Goal: Navigation & Orientation: Find specific page/section

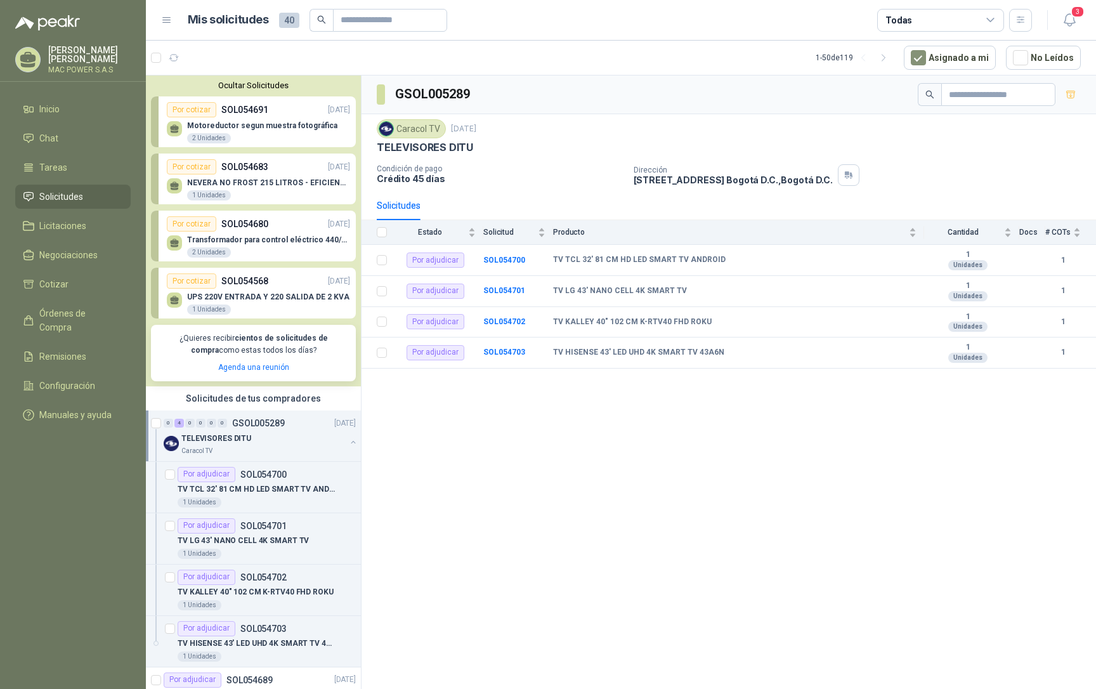
scroll to position [534, 0]
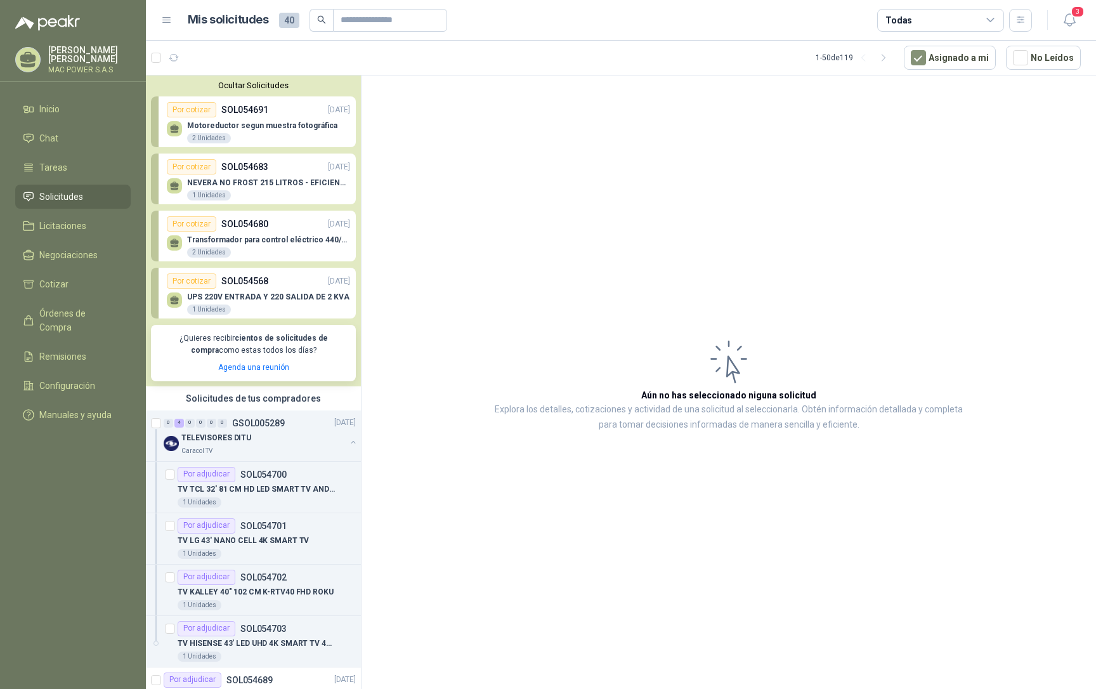
drag, startPoint x: 499, startPoint y: 226, endPoint x: 495, endPoint y: 215, distance: 11.2
click at [499, 226] on article "Aún no has seleccionado niguna solicitud Explora los detalles, cotizaciones y a…" at bounding box center [729, 384] width 735 height 618
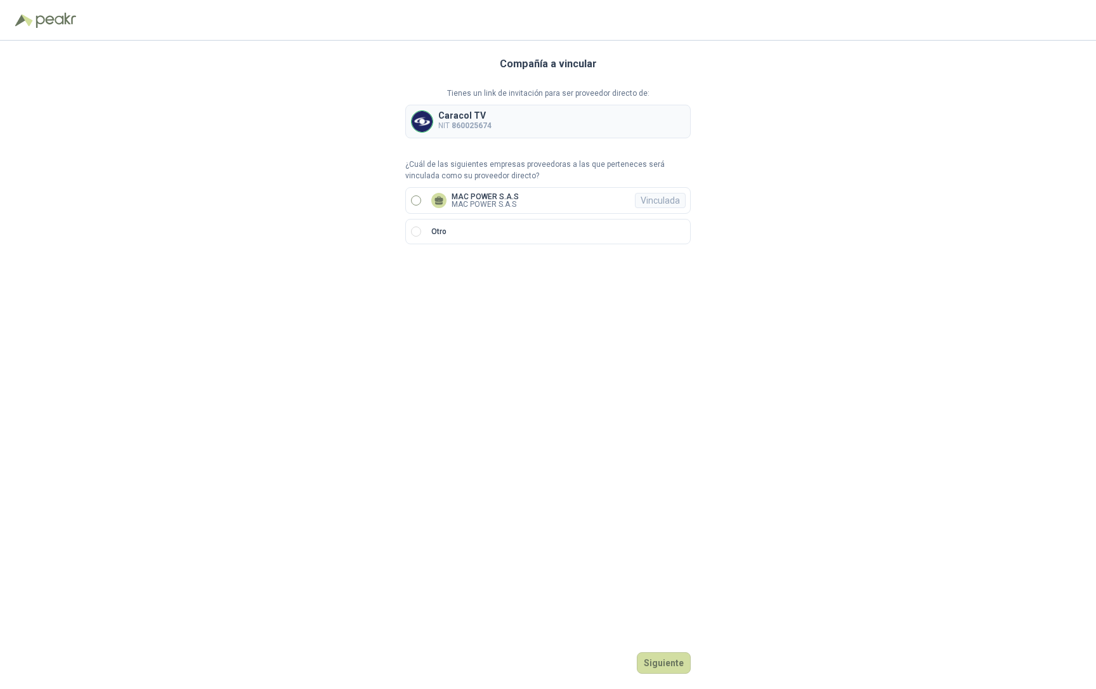
click at [421, 199] on label "MAC POWER S.A.S MAC POWER S.A.S Vinculada" at bounding box center [547, 200] width 285 height 27
click at [660, 665] on button "Ingresar" at bounding box center [666, 663] width 50 height 22
